Goal: Task Accomplishment & Management: Complete application form

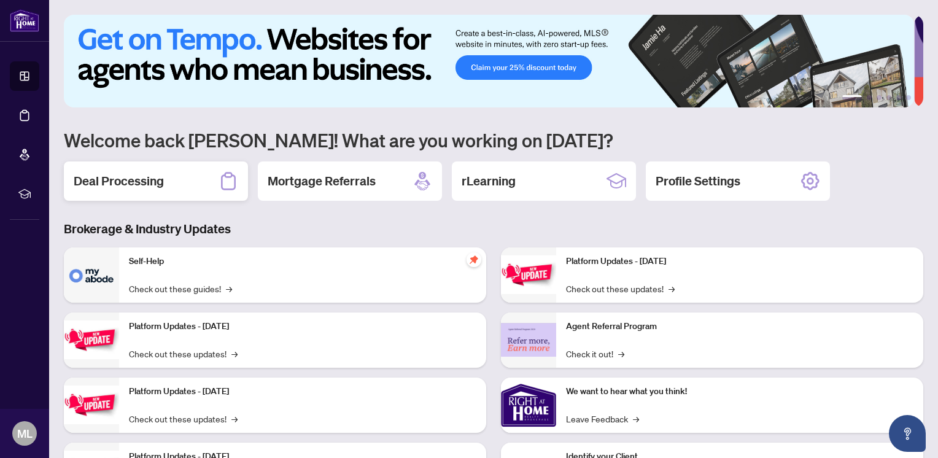
click at [147, 178] on h2 "Deal Processing" at bounding box center [119, 181] width 90 height 17
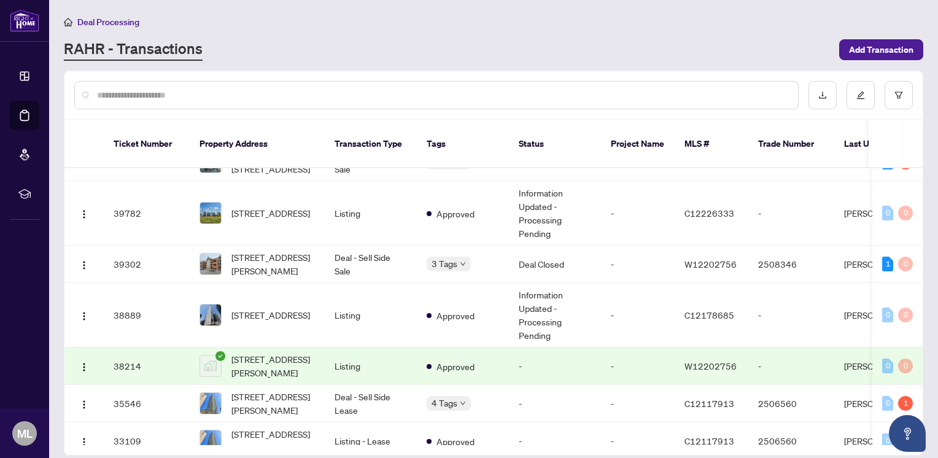
scroll to position [321, 0]
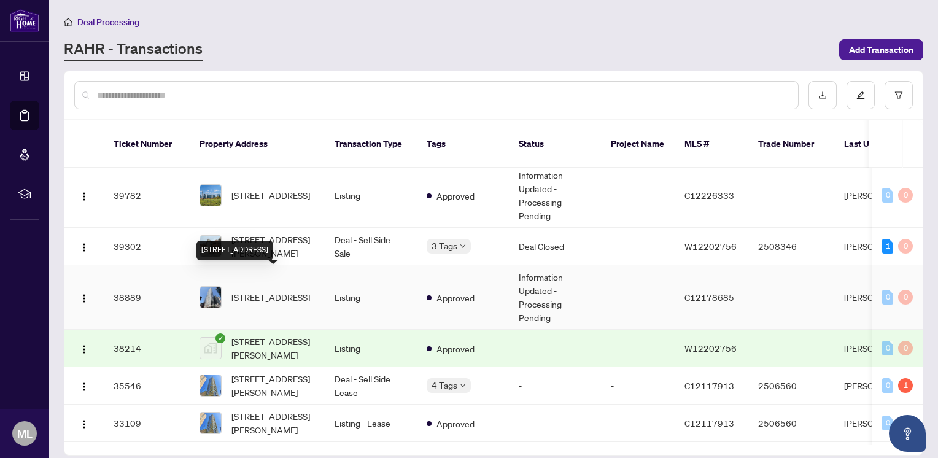
click at [247, 294] on span "[STREET_ADDRESS]" at bounding box center [271, 298] width 79 height 14
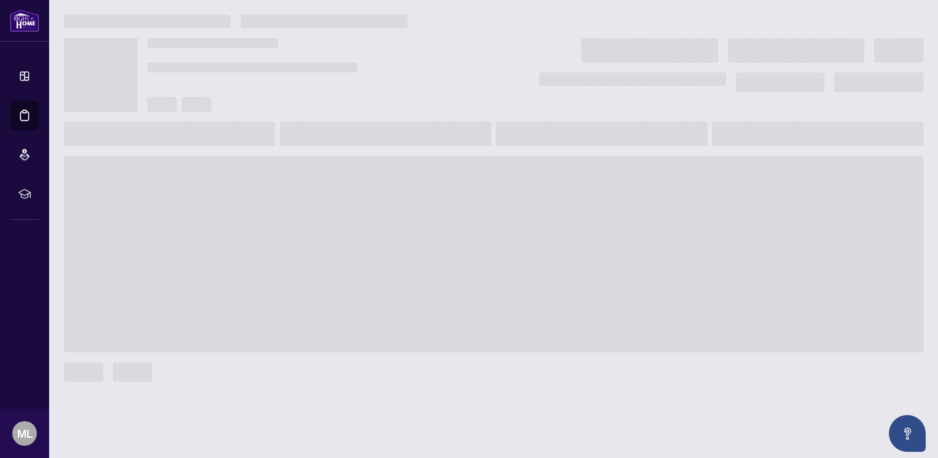
click at [247, 294] on span at bounding box center [494, 254] width 860 height 197
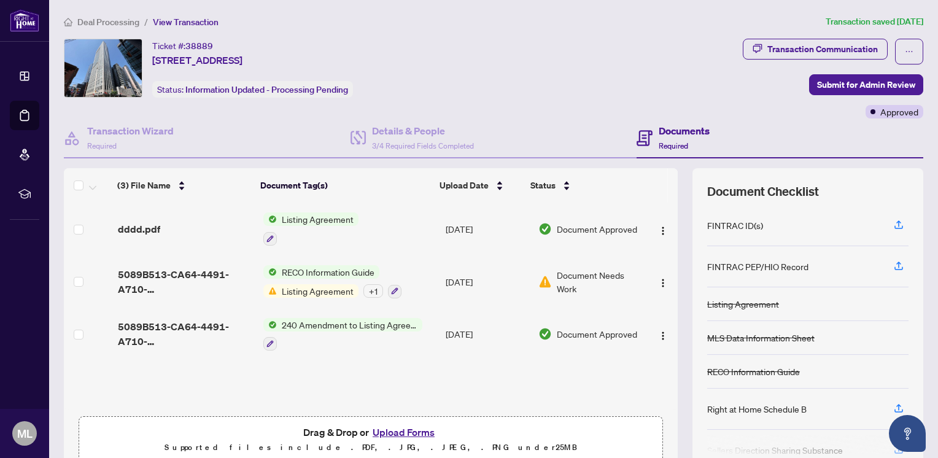
click at [407, 434] on button "Upload Forms" at bounding box center [403, 432] width 69 height 16
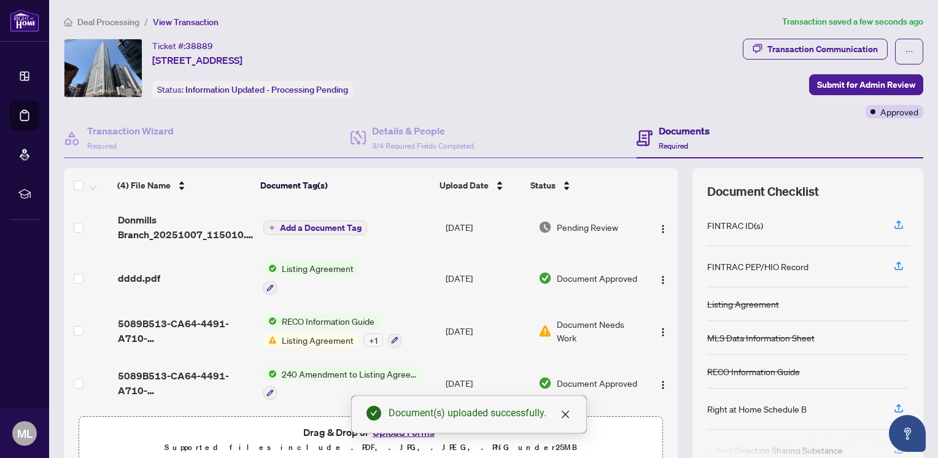
scroll to position [2, 0]
click at [341, 225] on span "Add a Document Tag" at bounding box center [321, 228] width 82 height 9
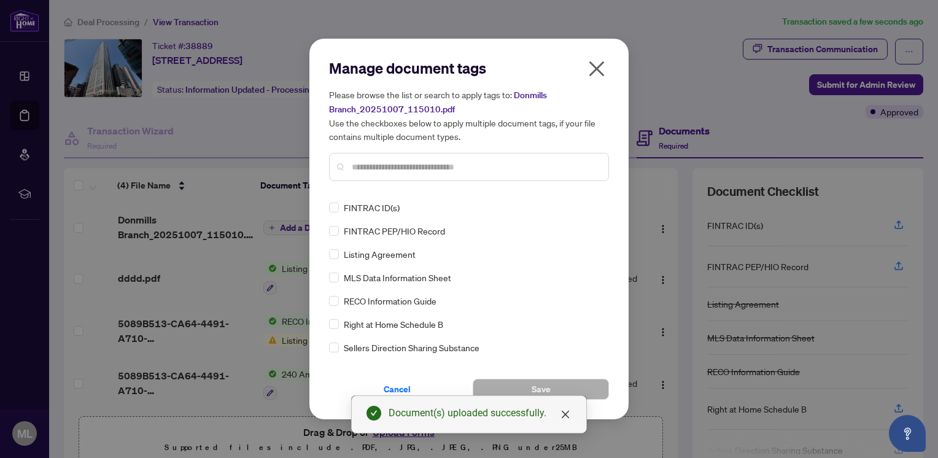
click at [418, 160] on input "text" at bounding box center [475, 167] width 247 height 14
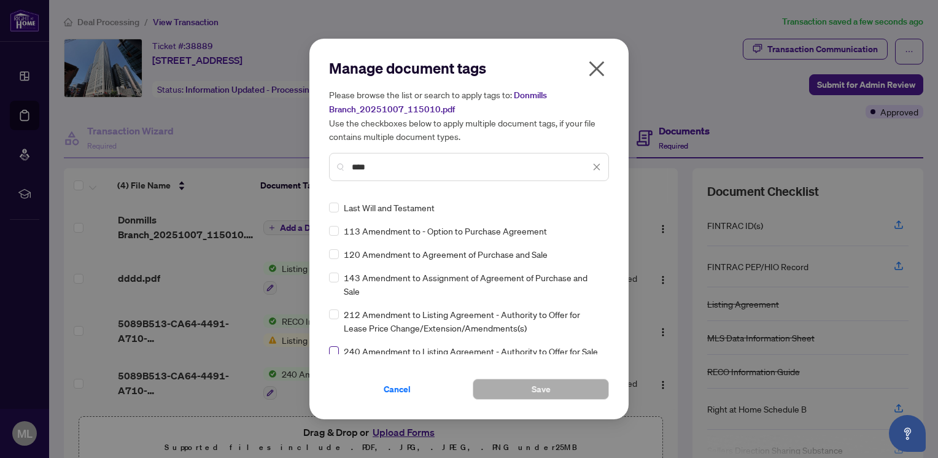
type input "****"
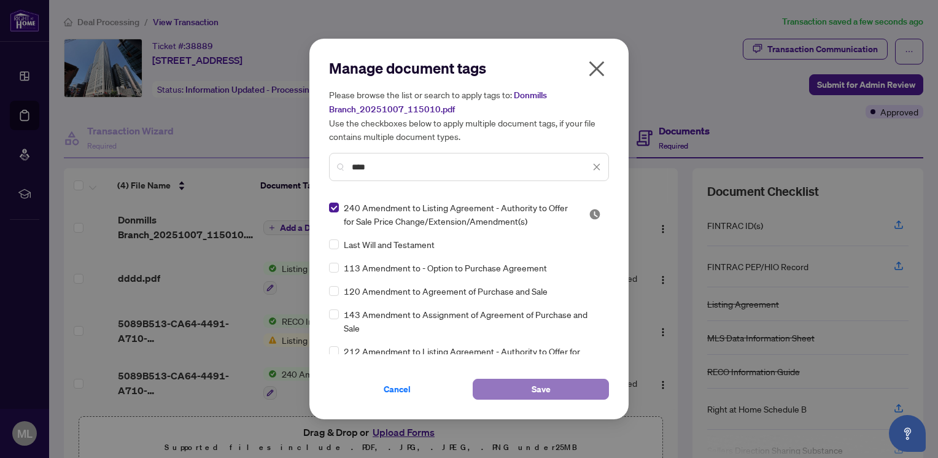
click at [531, 387] on button "Save" at bounding box center [541, 389] width 136 height 21
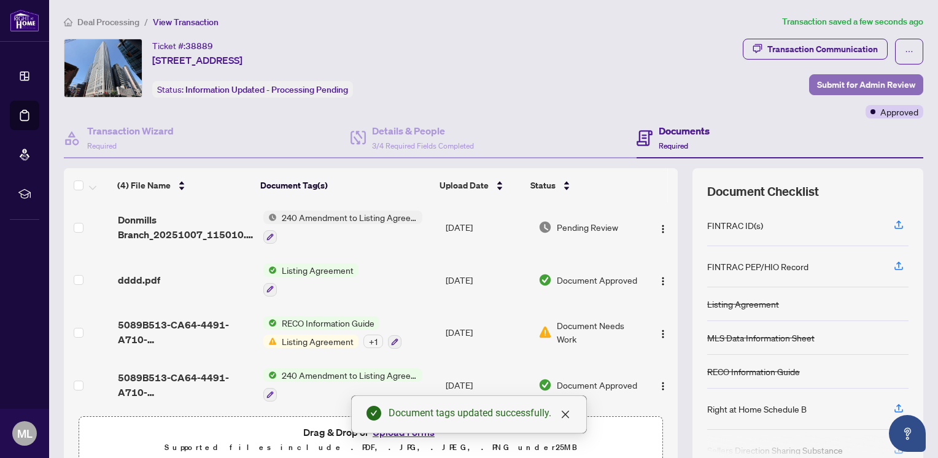
click at [853, 84] on span "Submit for Admin Review" at bounding box center [866, 85] width 98 height 20
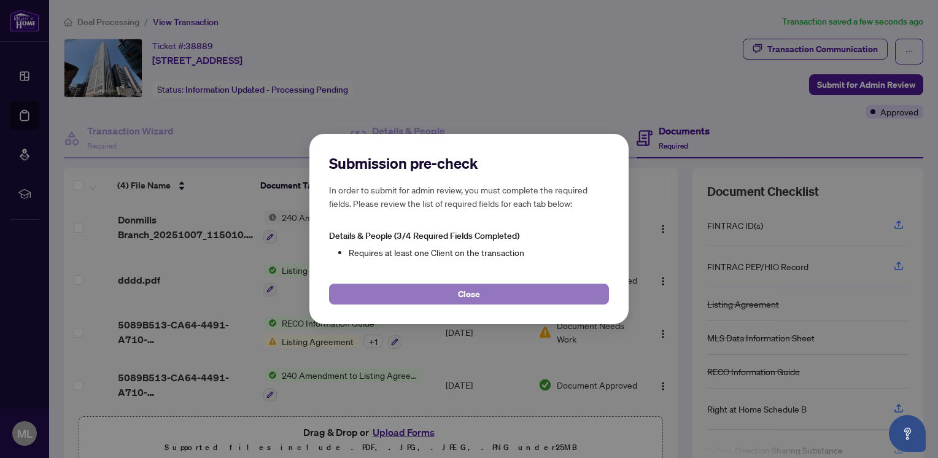
click at [491, 294] on button "Close" at bounding box center [469, 294] width 280 height 21
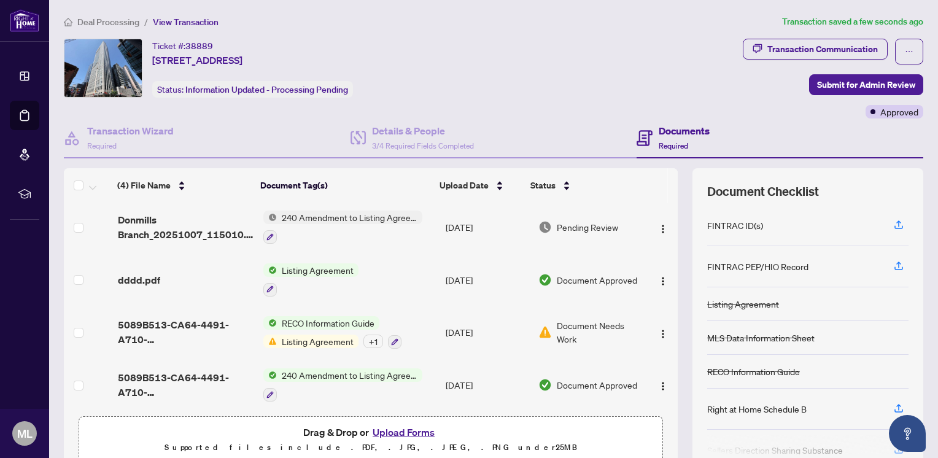
click at [292, 339] on span "Listing Agreement" at bounding box center [318, 342] width 82 height 14
click at [579, 326] on span "Document Needs Work" at bounding box center [599, 332] width 84 height 27
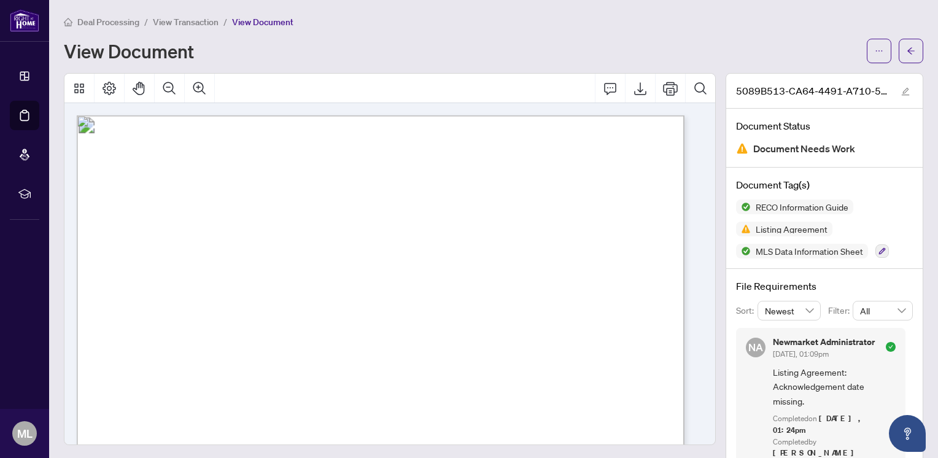
click at [437, 53] on div "View Document" at bounding box center [462, 51] width 796 height 20
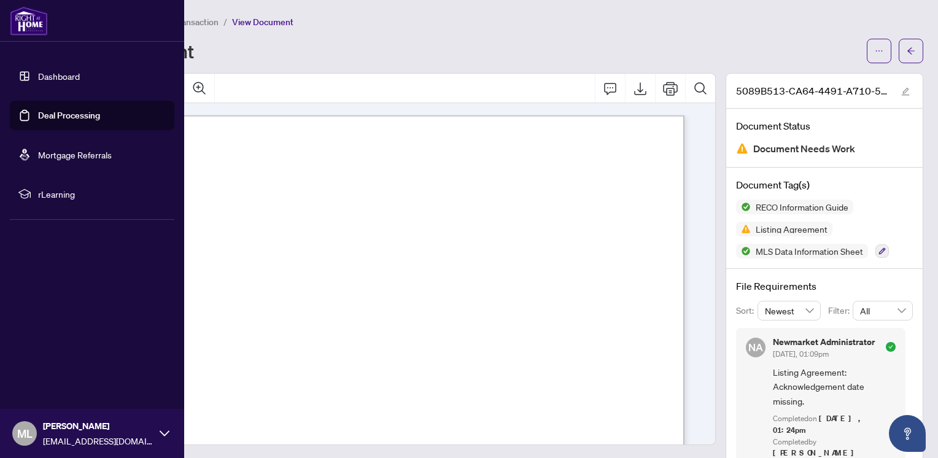
click at [32, 6] on img at bounding box center [29, 20] width 38 height 29
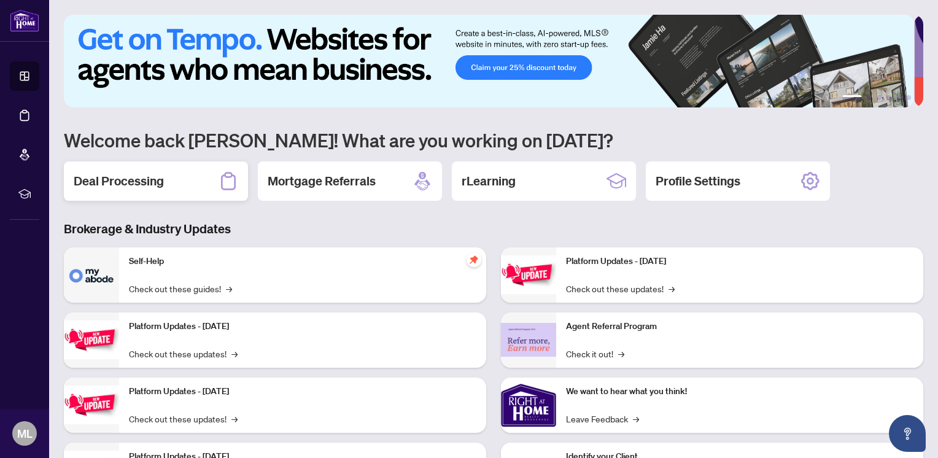
click at [132, 181] on h2 "Deal Processing" at bounding box center [119, 181] width 90 height 17
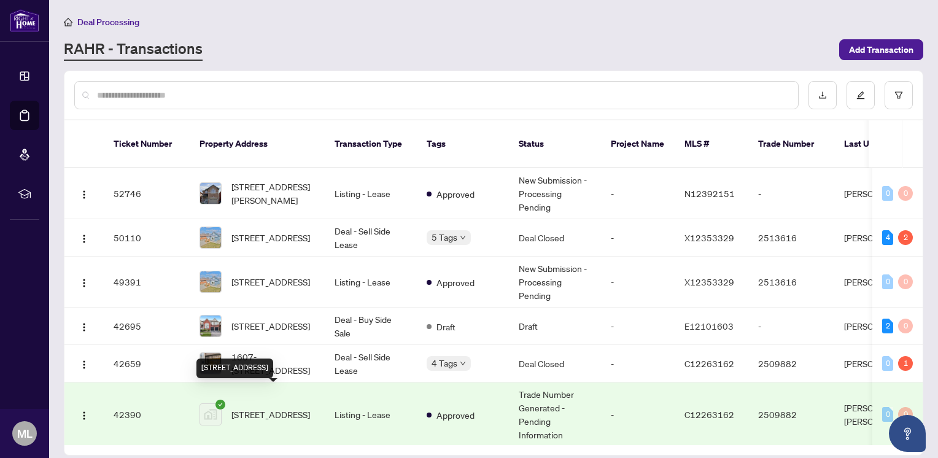
click at [259, 408] on span "[STREET_ADDRESS]" at bounding box center [271, 415] width 79 height 14
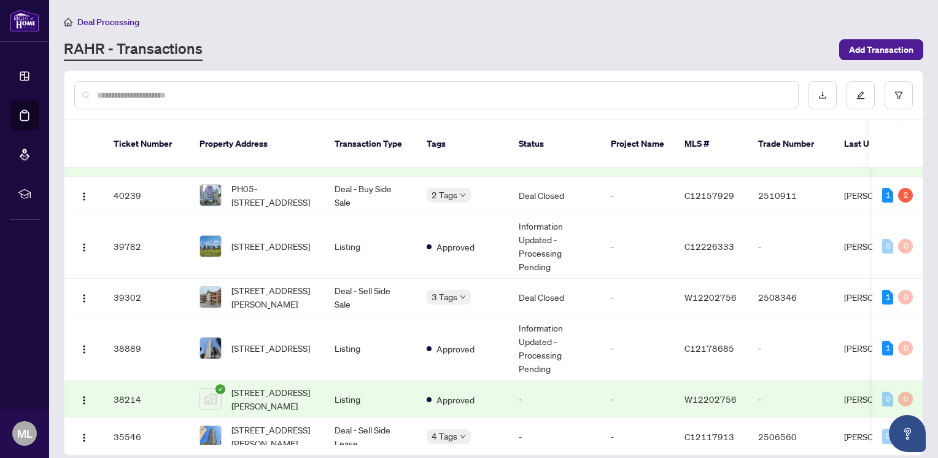
scroll to position [292, 0]
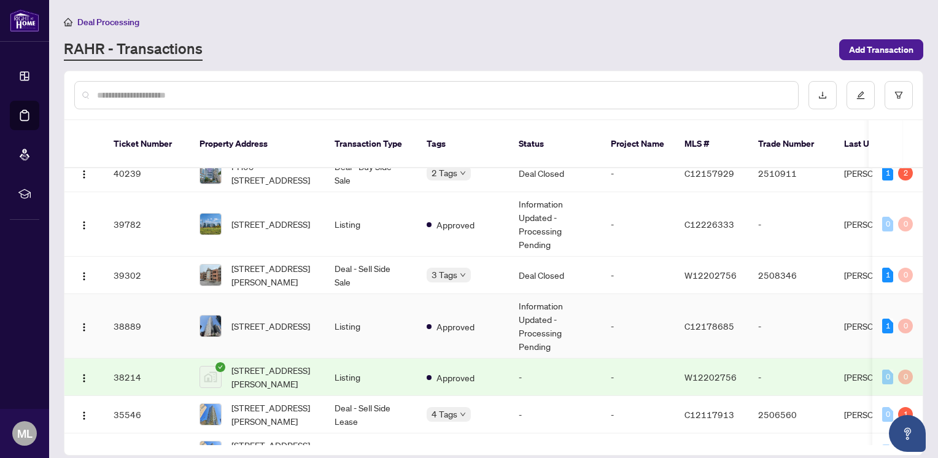
click at [342, 313] on td "Listing" at bounding box center [371, 326] width 92 height 64
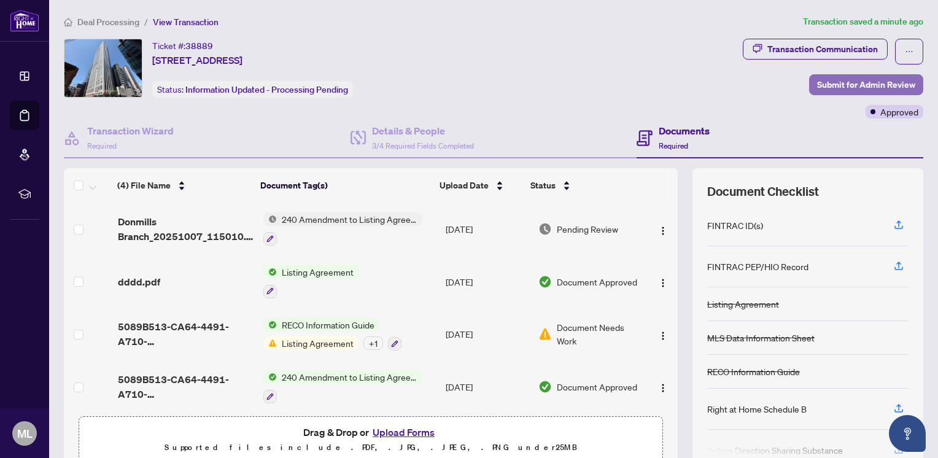
click at [847, 85] on span "Submit for Admin Review" at bounding box center [866, 85] width 98 height 20
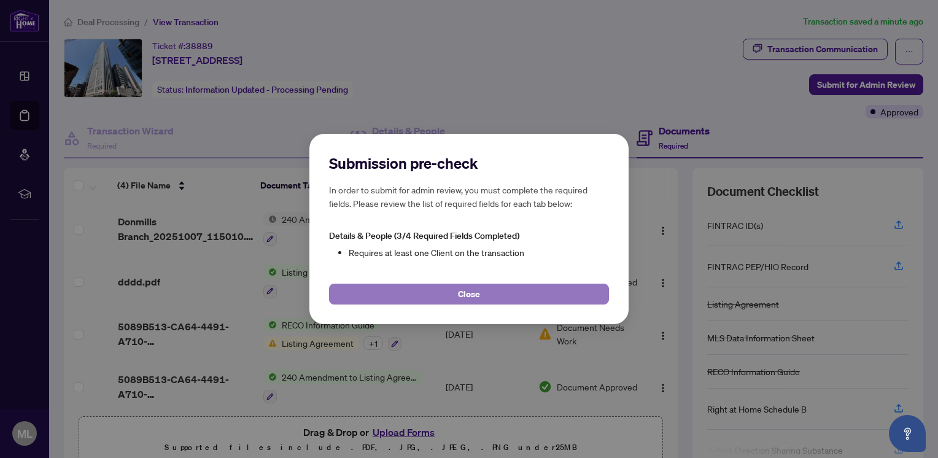
click at [431, 289] on button "Close" at bounding box center [469, 294] width 280 height 21
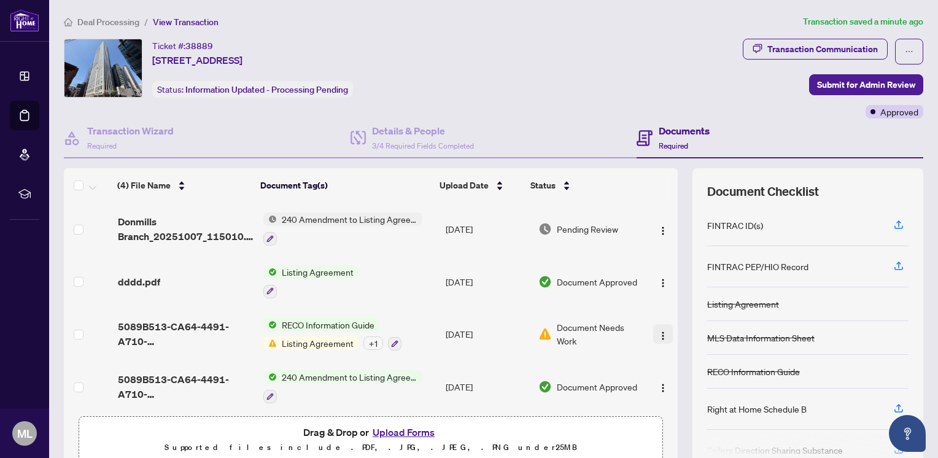
click at [658, 331] on img "button" at bounding box center [663, 336] width 10 height 10
drag, startPoint x: 545, startPoint y: 332, endPoint x: 795, endPoint y: 138, distance: 316.5
click at [795, 138] on div "Documents Required" at bounding box center [780, 139] width 287 height 40
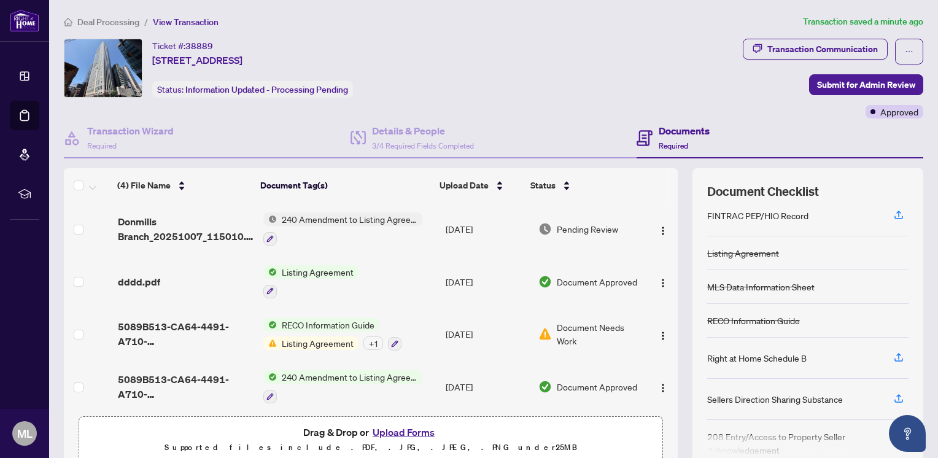
scroll to position [107, 0]
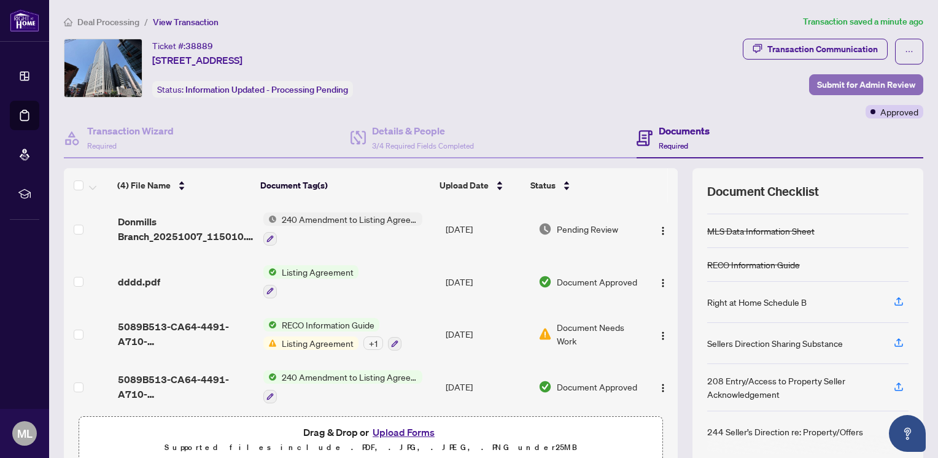
click at [824, 90] on span "Submit for Admin Review" at bounding box center [866, 85] width 98 height 20
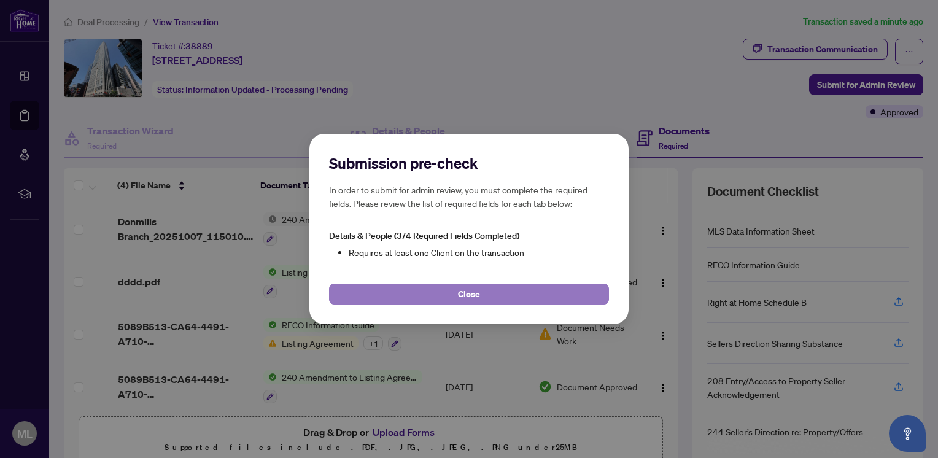
click at [440, 291] on button "Close" at bounding box center [469, 294] width 280 height 21
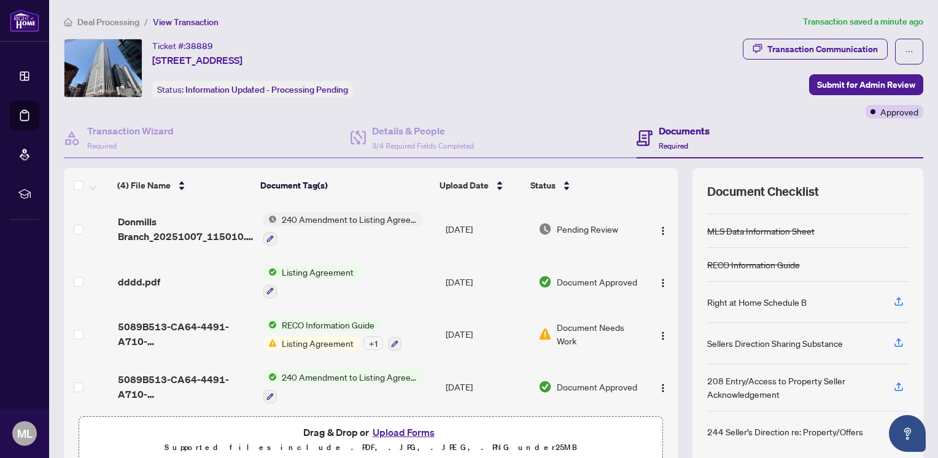
click at [284, 345] on span "Listing Agreement" at bounding box center [318, 344] width 82 height 14
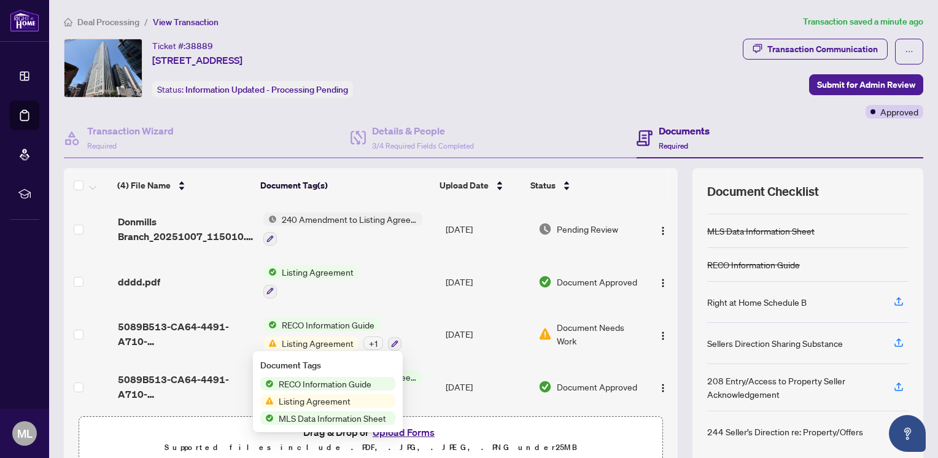
click at [302, 401] on span "Listing Agreement" at bounding box center [315, 401] width 82 height 14
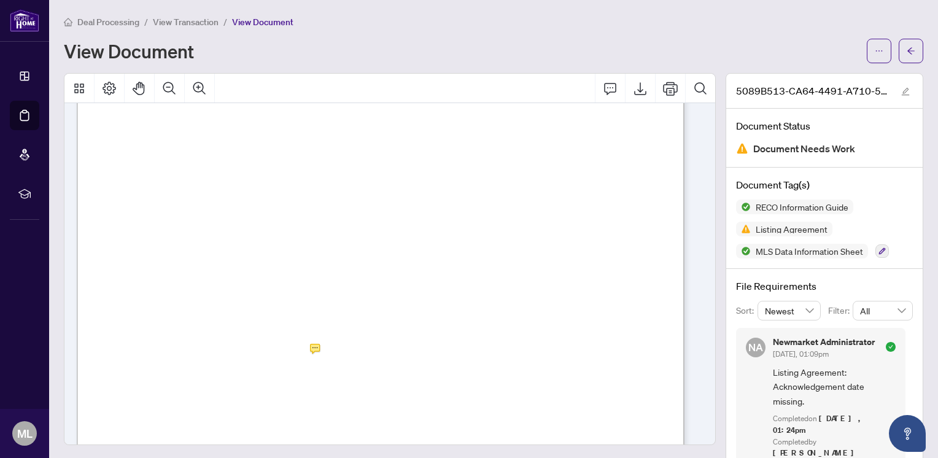
scroll to position [2933, 0]
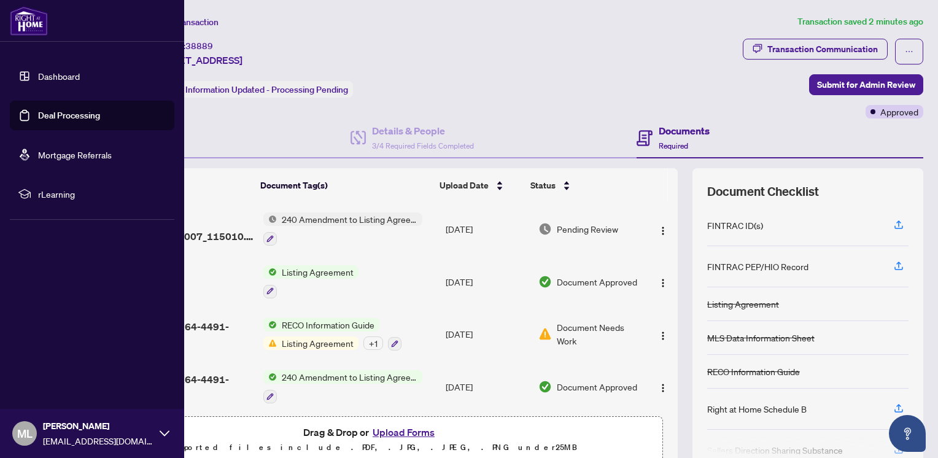
click at [28, 26] on img at bounding box center [29, 20] width 38 height 29
